Goal: Task Accomplishment & Management: Use online tool/utility

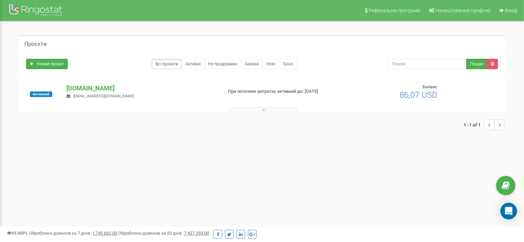
click at [259, 109] on button at bounding box center [261, 109] width 69 height 5
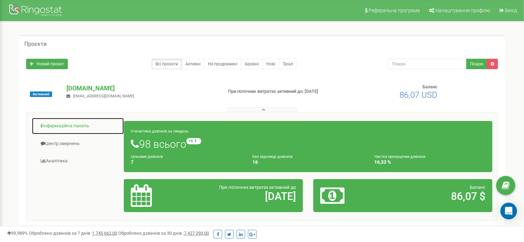
click at [57, 126] on link "Інформаційна панель" at bounding box center [78, 125] width 92 height 17
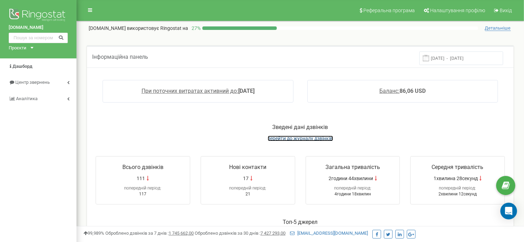
click at [303, 136] on span "перейти до журналу дзвінків" at bounding box center [300, 139] width 65 height 6
